Goal: Information Seeking & Learning: Learn about a topic

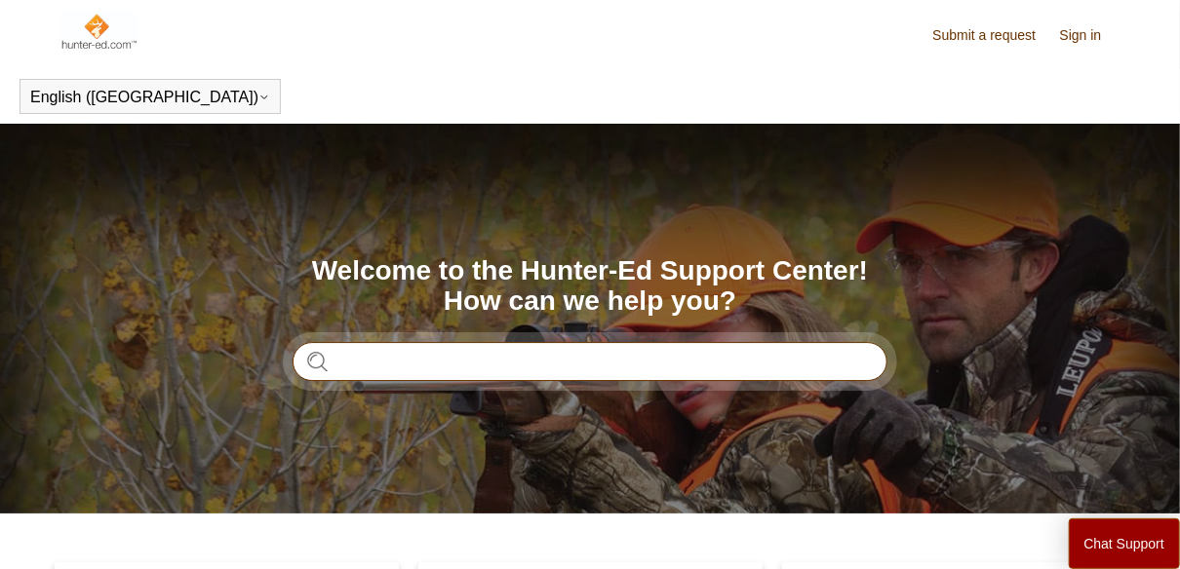
click at [399, 361] on input "Search" at bounding box center [589, 361] width 595 height 39
type input "*******"
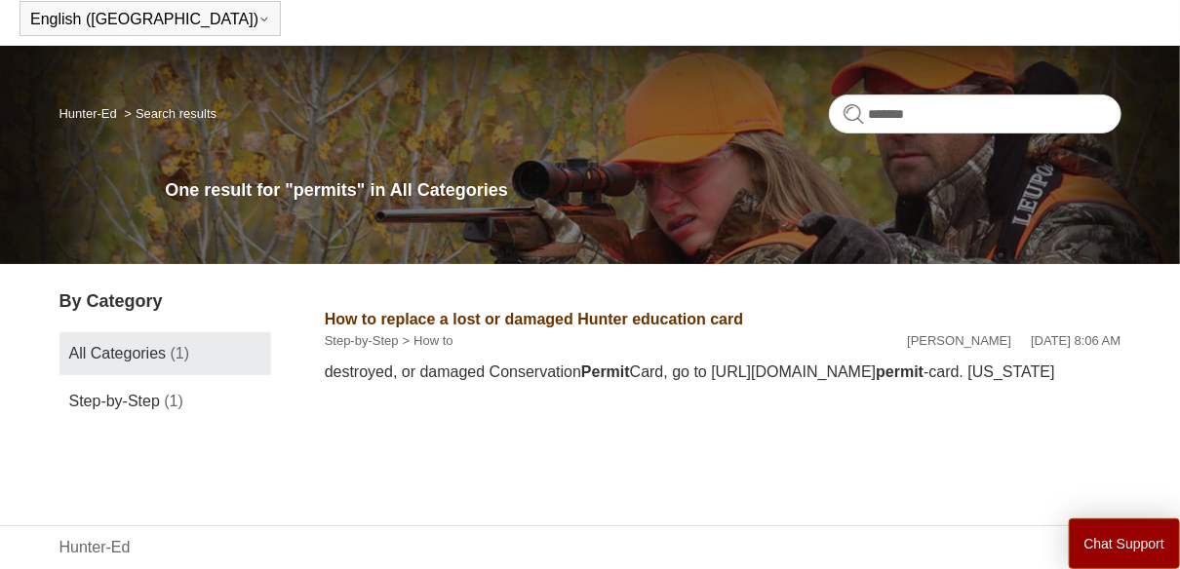
scroll to position [114, 0]
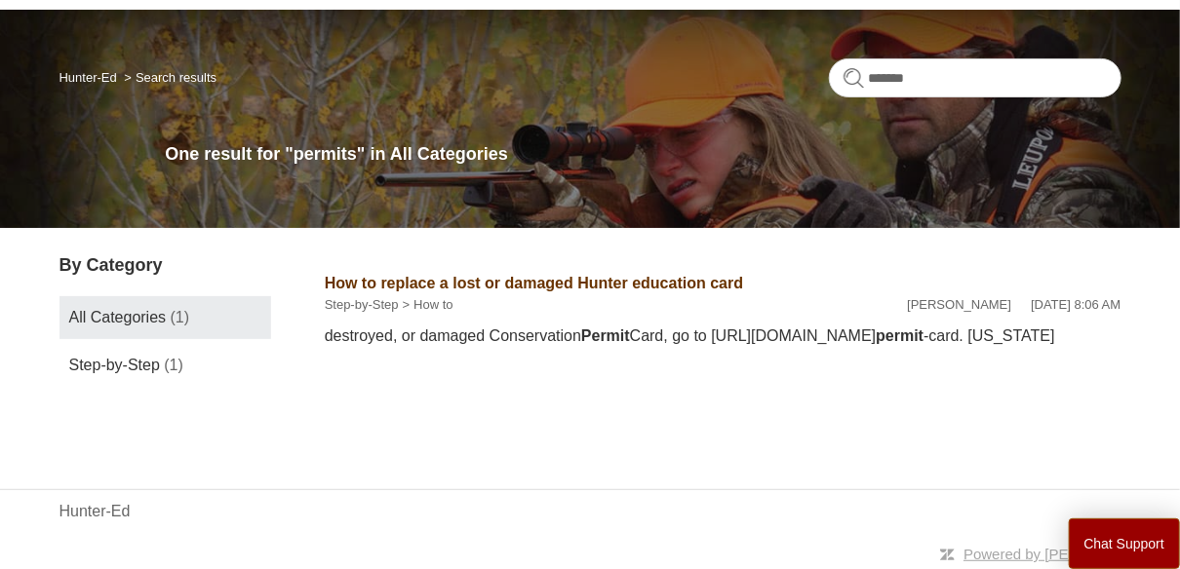
click at [171, 316] on span "(1)" at bounding box center [180, 317] width 19 height 17
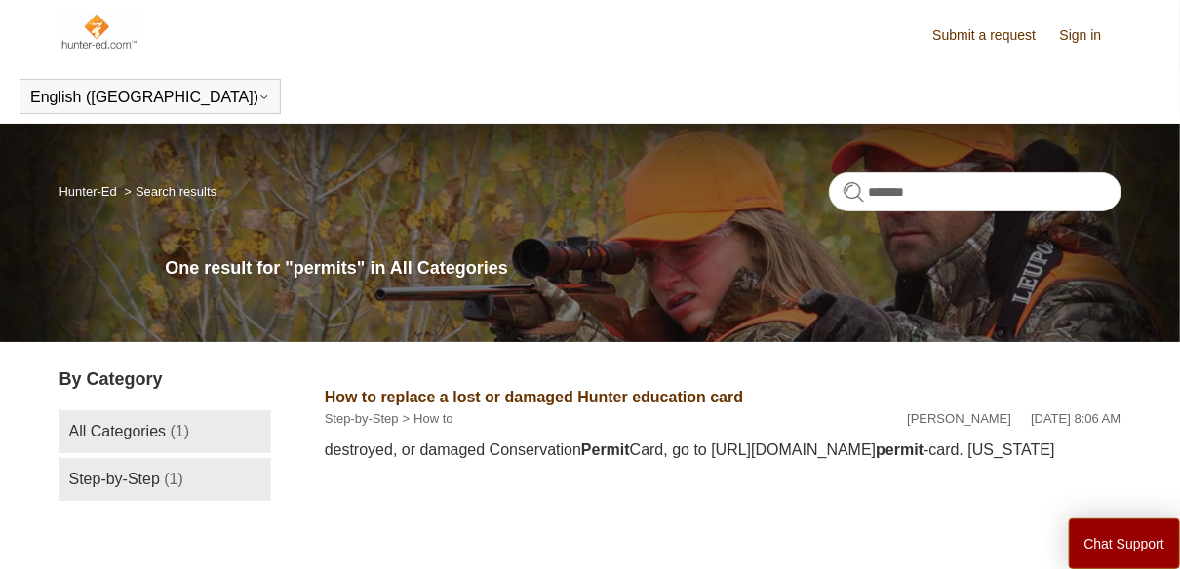
click at [127, 482] on span "Step-by-Step" at bounding box center [114, 479] width 91 height 17
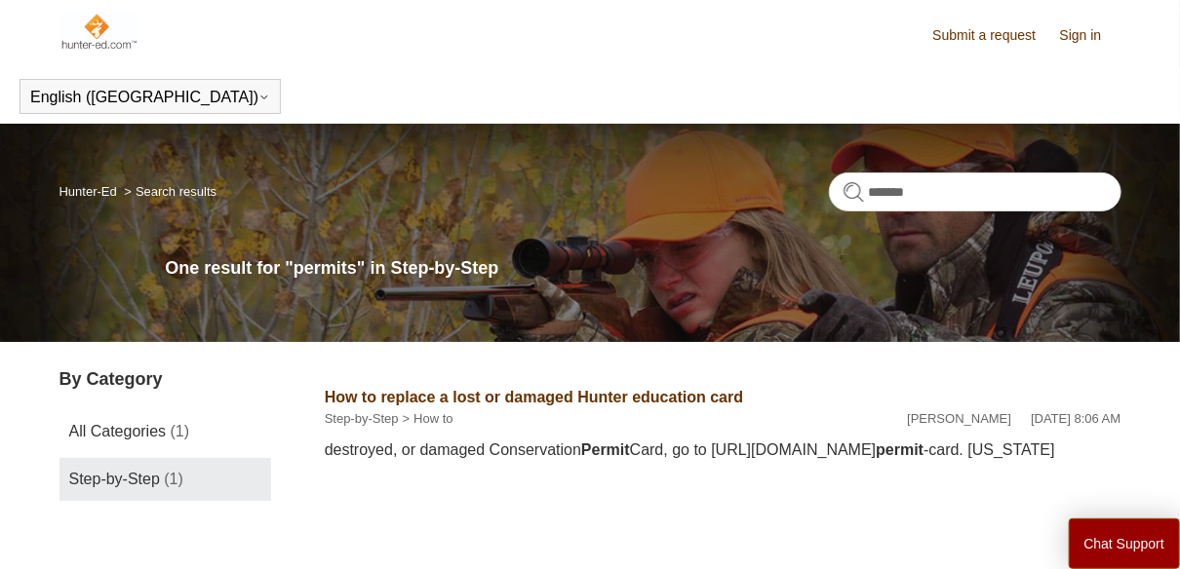
click at [161, 475] on link "Step-by-Step (1)" at bounding box center [165, 479] width 213 height 43
